Goal: Communication & Community: Answer question/provide support

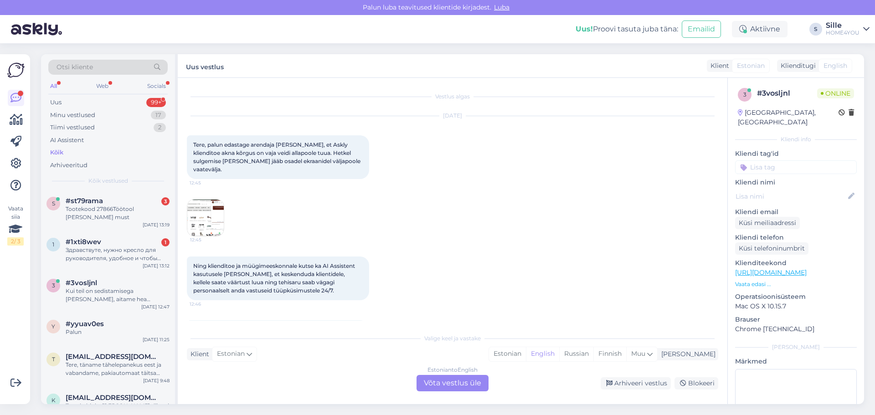
drag, startPoint x: 0, startPoint y: 0, endPoint x: 113, endPoint y: 258, distance: 281.3
click at [121, 259] on div "Здравствуте, нужно кресло для руководителя, удобное и чтобы раскладывалось" at bounding box center [118, 254] width 104 height 16
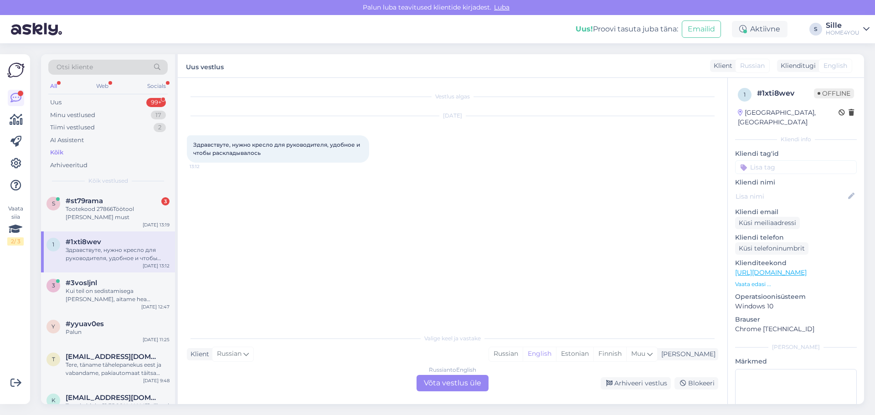
click at [437, 382] on div "Russian to English Võta vestlus üle" at bounding box center [452, 383] width 72 height 16
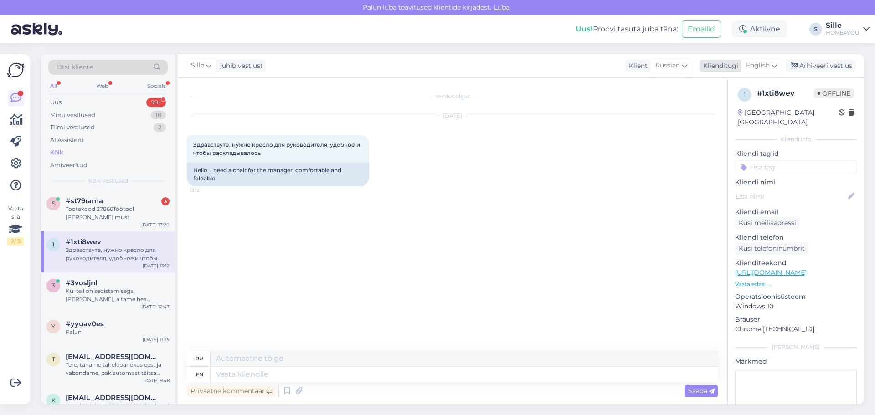
click at [752, 66] on span "English" at bounding box center [758, 66] width 24 height 10
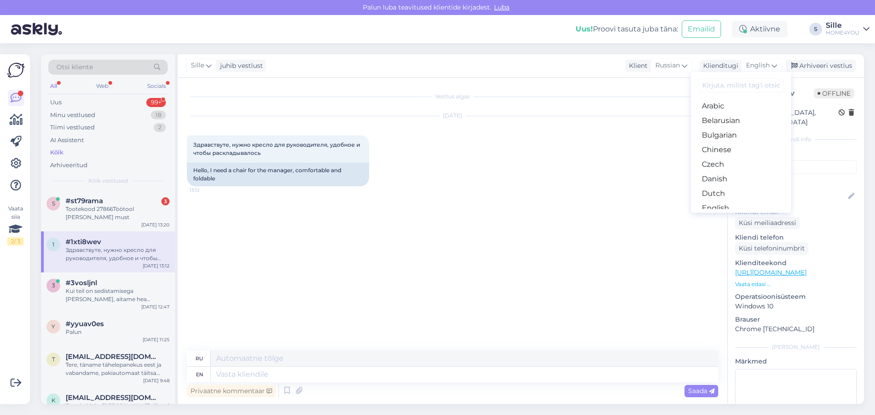
click at [721, 215] on link "Estonian" at bounding box center [741, 222] width 100 height 15
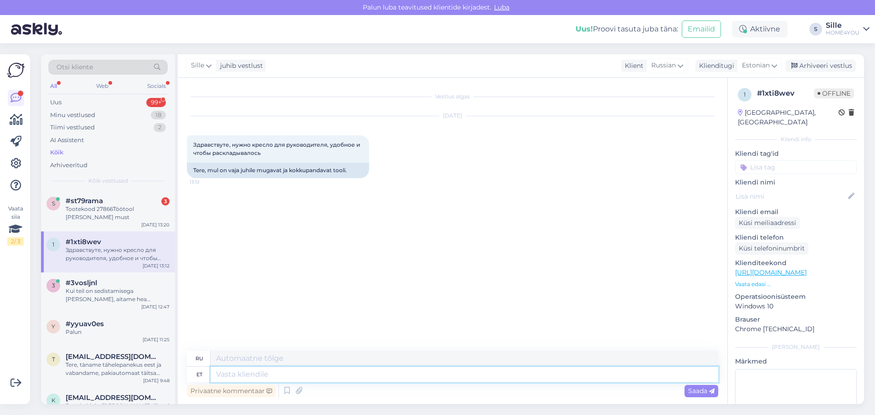
click at [362, 377] on textarea at bounding box center [463, 374] width 507 height 15
type textarea "Tere,"
type textarea "Привет,"
type textarea "Tere, meil o"
type textarea "Привет, мы"
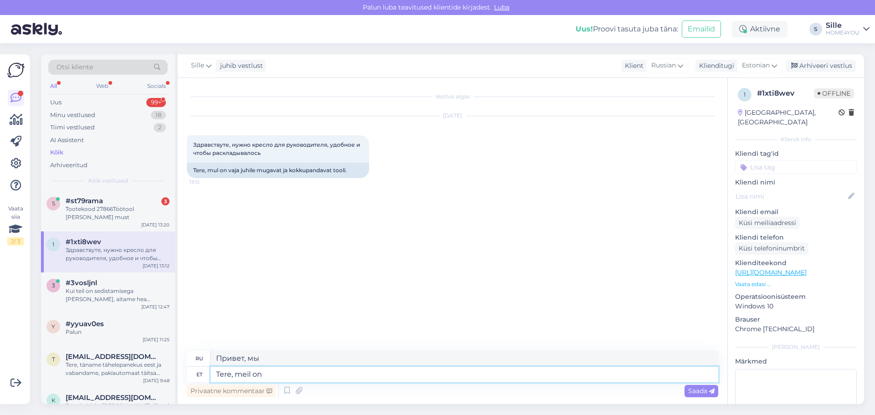
type textarea "Tere, meil on s"
type textarea "Привет, у нас есть"
type textarea "Tere, meil on suur"
type textarea "Привет, у нас есть большой"
type textarea "Tere, meil on suur toolide va"
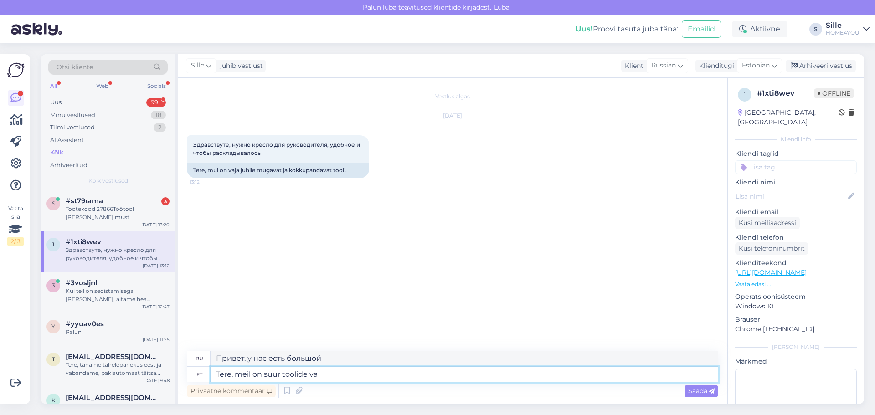
type textarea "Здравствуйте, у нас большой выбор стульев."
type textarea "Tere, meil on suur toolide valik, p"
type textarea "Здравствуйте, у нас большой выбор стульев,"
type textarea "Tere, meil on suur toolide valik, palun t"
type textarea "Здравствуйте, у нас большой выбор стульев, подскажите пожалуйста."
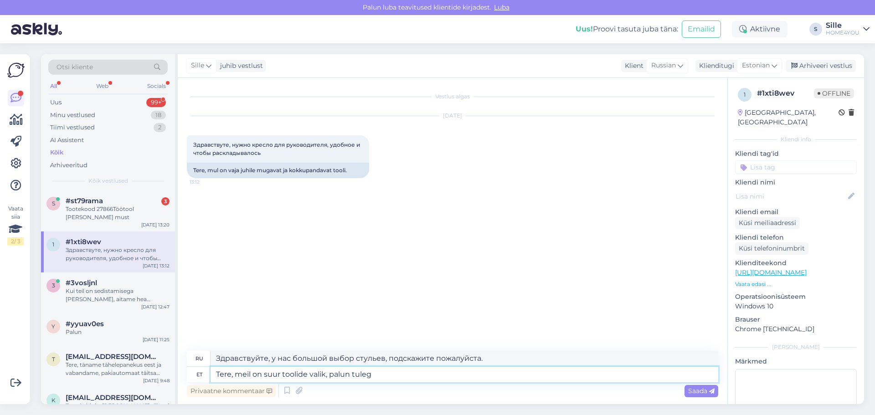
type textarea "Tere, meil on suur toolide valik, palun tuleg"
type textarea "Здравствуйте, у нас большой выбор стульев, приезжайте."
type textarea "Tere, meil on suur toolide valik, palun tulege tutvauma me"
type textarea "Здравствуйте, у нас большой выбор [PERSON_NAME], приходите и посмотрите."
type textarea "Tere, meil on suur toolide valik, palun tulege tutvauma meie"
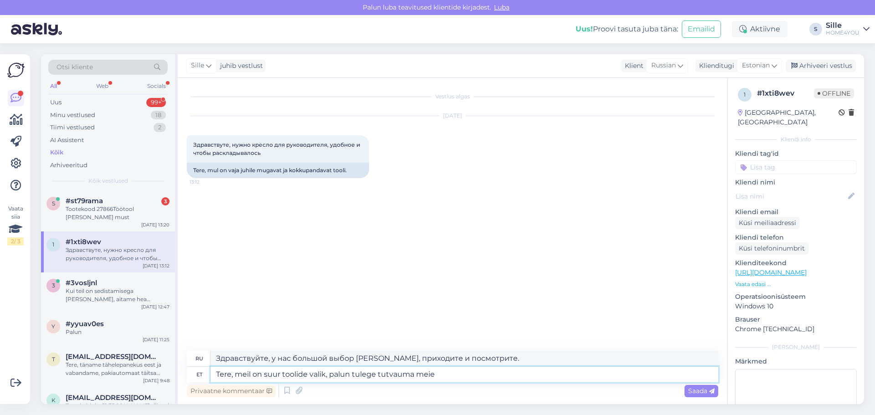
type textarea "Здравствуйте, у нас большой выбор стульев, приезжайте к нам."
type textarea "Tere, meil on suur toolide valik, palun tulege tutvauma meie Salongi"
type textarea "Здравствуйте, у нас большой выбор [PERSON_NAME], приходите к нам в салон."
type textarea "Tere, meil on suur toolide valik, palun tulege tutvauma meie Salongi, Tänassilm…"
type textarea "Здравствуйте, у нас большой выбор [PERSON_NAME], приходите к нам в салон Tänass…"
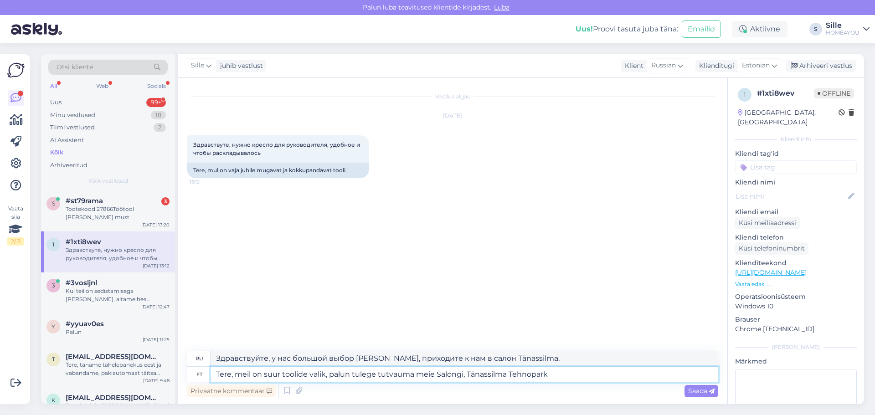
type textarea "Tere, meil on suur toolide valik, palun tulege tutvauma meie Salongi, Tänassilm…"
type textarea "Здравствуйте, у нас большой выбор [PERSON_NAME], приходите и посетите наш салон…"
type textarea "Tere, meil on suur toolide valik, palun tulege tutvauma meie Salongi, Tänassilm…"
type textarea "Здравствуйте, у нас большой выбор [PERSON_NAME], приходите к нам в салон в техн…"
type textarea "Tere, meil on suur toolide valik, palun tulege tutvauma meie Salongi, Tänassilm…"
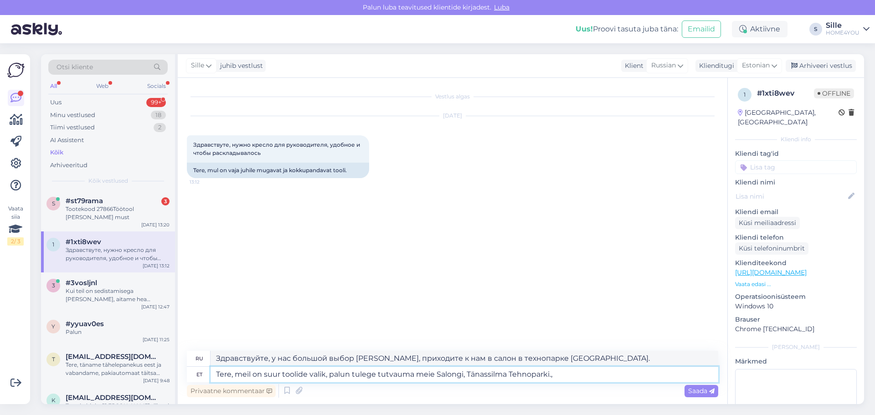
type textarea "Здравствуйте, у нас большой выбор [PERSON_NAME], приходите и посетите наш салон…"
type textarea "Tere, meil on suur toolide valik, palun tulege tutvauma meie Salongi, Tänassilm…"
type textarea "Здравствуйте, у нас большой выбор стульев, приходите и посмотрите наш салон, Te…"
type textarea "Tere, meil on suur toolide valik, palun tulege tutvauma meie Salongi, Tänassilm…"
type textarea "Здравствуйте, у нас большой выбор стульев, приходите и посмотрите наш салон, Te…"
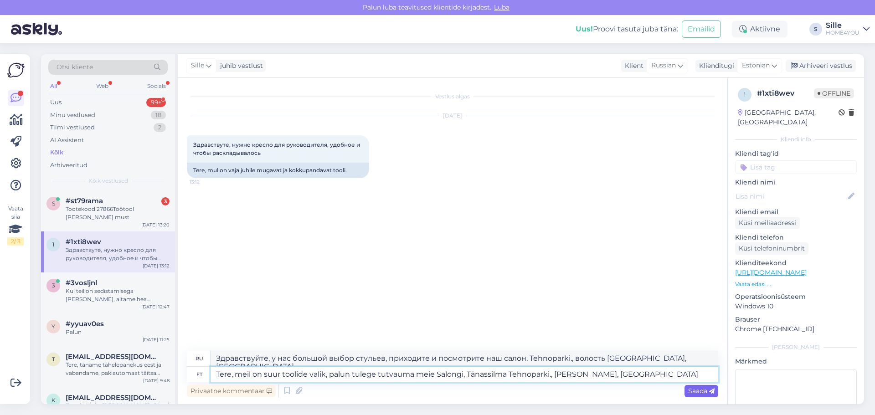
type textarea "Tere, meil on suur toolide valik, palun tulege tutvauma meie Salongi, Tänassilm…"
click at [707, 391] on span "Saada" at bounding box center [701, 391] width 26 height 8
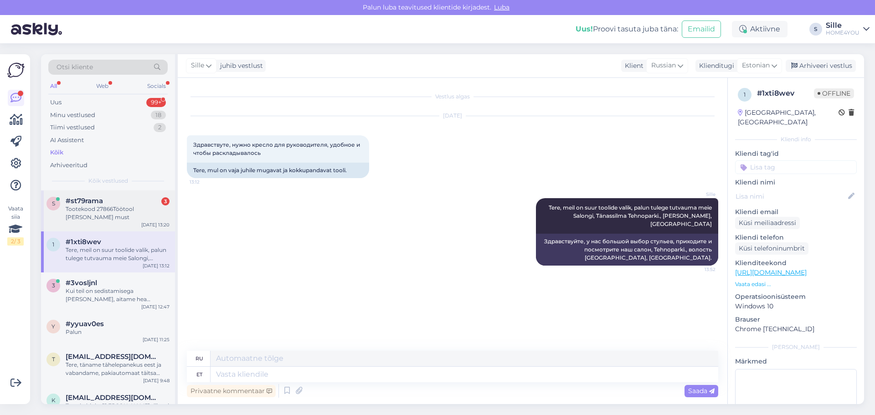
click at [130, 215] on div "Tootekood 27866Töötool [PERSON_NAME] must" at bounding box center [118, 213] width 104 height 16
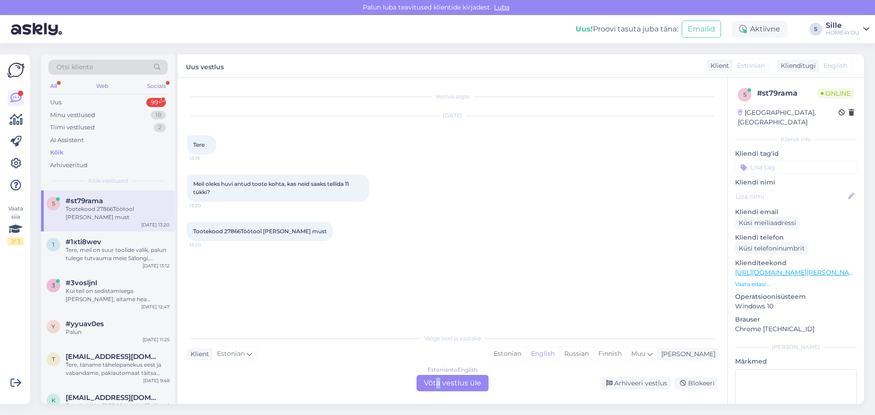
click at [439, 382] on div "Estonian to English Võta vestlus üle" at bounding box center [452, 383] width 72 height 16
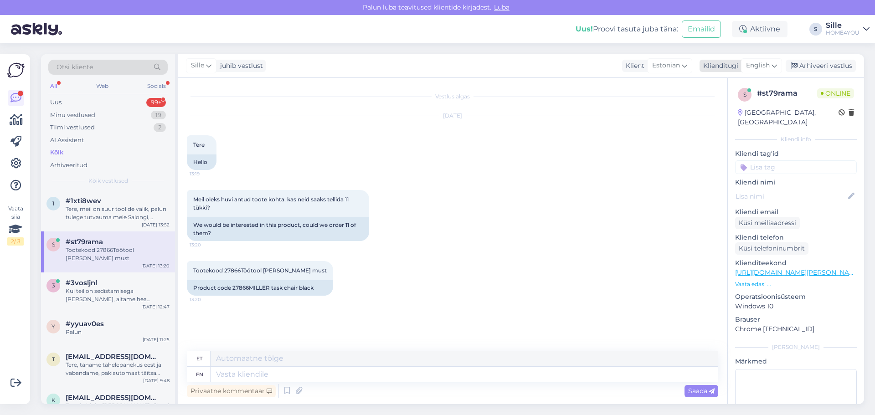
click at [754, 63] on span "English" at bounding box center [758, 66] width 24 height 10
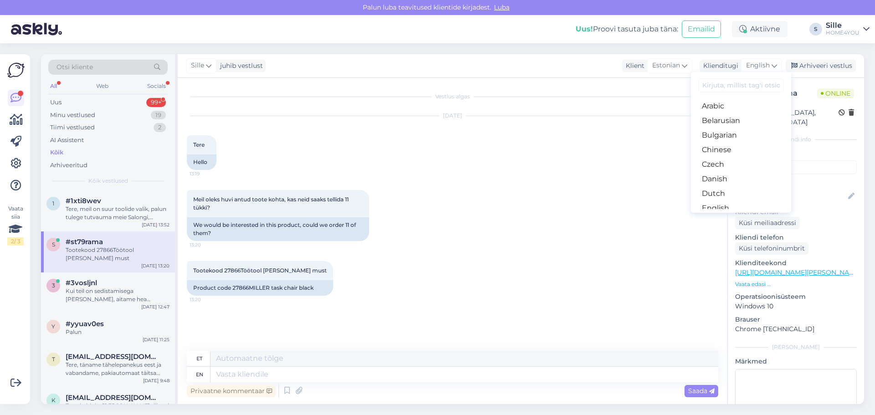
drag, startPoint x: 721, startPoint y: 179, endPoint x: 621, endPoint y: 234, distance: 114.6
click at [721, 215] on link "Estonian" at bounding box center [741, 222] width 100 height 15
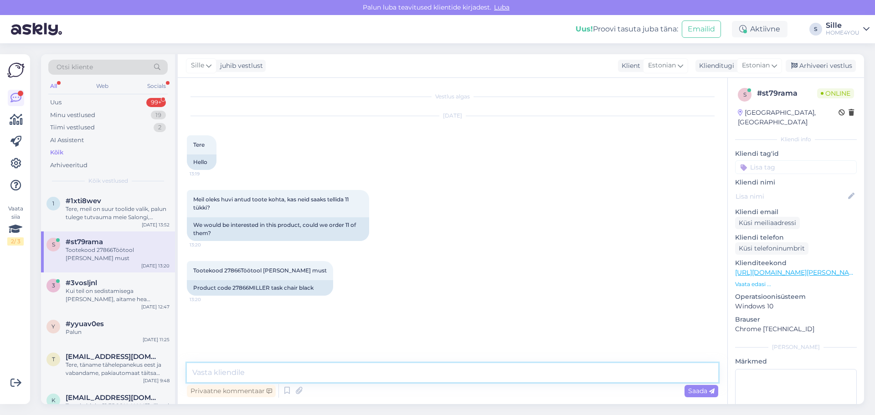
click at [367, 376] on textarea at bounding box center [452, 372] width 531 height 19
drag, startPoint x: 527, startPoint y: 379, endPoint x: 527, endPoint y: 373, distance: 5.9
click at [527, 379] on textarea "Tere" at bounding box center [452, 372] width 531 height 19
click at [280, 373] on textarea "Tere, jah saate tellimus eteha läbi kodulehe." at bounding box center [452, 372] width 531 height 19
type textarea "Tere, jah saate tellimuse [PERSON_NAME] kodulehe."
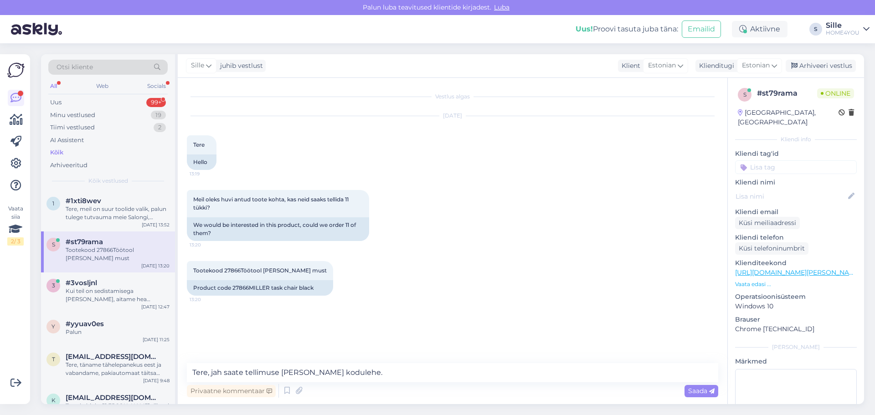
click at [703, 387] on span "Saada" at bounding box center [701, 391] width 26 height 8
